Goal: Use online tool/utility: Utilize a website feature to perform a specific function

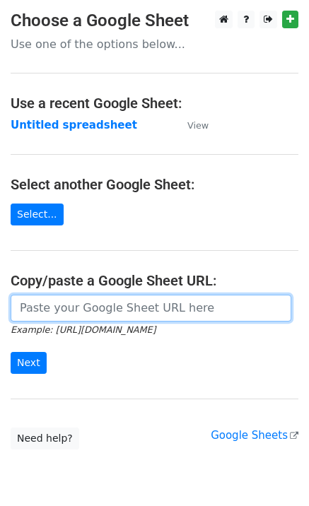
click at [78, 310] on input "url" at bounding box center [151, 308] width 281 height 27
paste input "[URL][DOMAIN_NAME]"
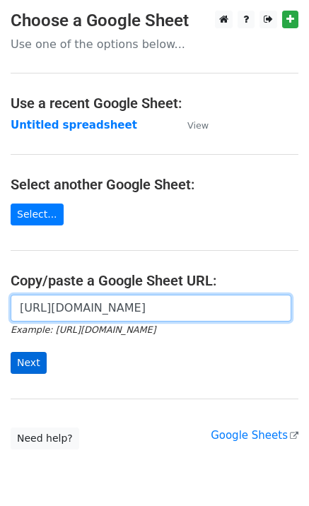
type input "[URL][DOMAIN_NAME]"
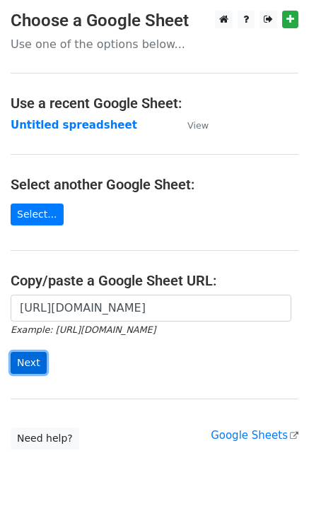
scroll to position [0, 0]
click at [26, 361] on input "Next" at bounding box center [29, 363] width 36 height 22
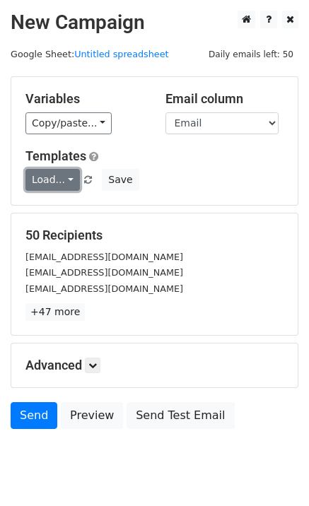
click at [43, 179] on link "Load..." at bounding box center [52, 180] width 54 height 22
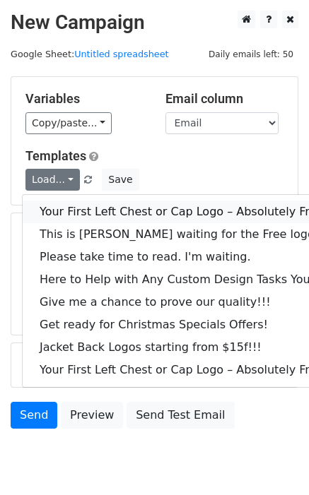
click at [88, 221] on link "Your First Left Chest or Cap Logo – Absolutely Free" at bounding box center [191, 212] width 337 height 23
